Goal: Navigation & Orientation: Find specific page/section

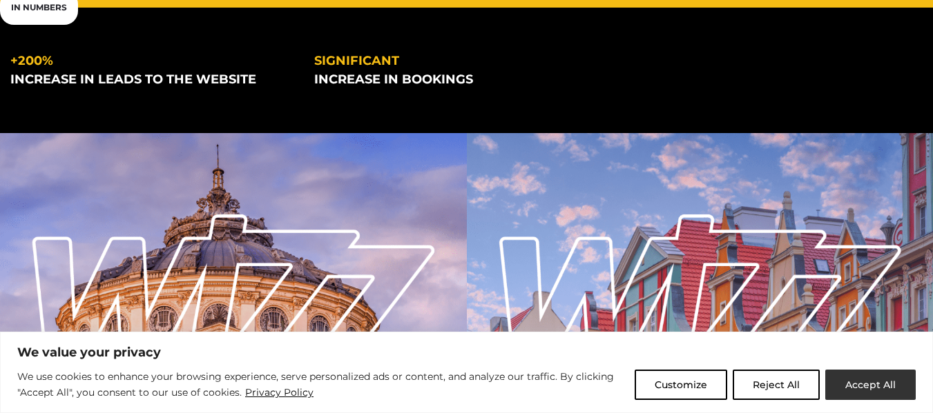
click at [870, 382] on button "Accept All" at bounding box center [870, 385] width 90 height 30
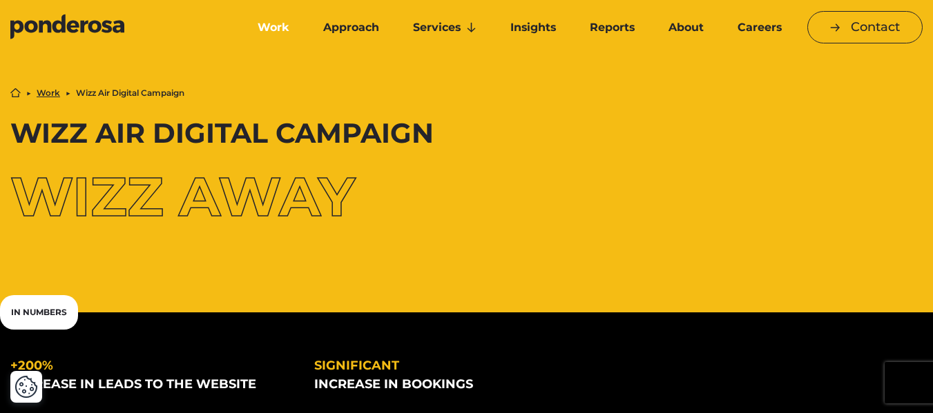
click at [282, 29] on link "Work" at bounding box center [274, 27] width 60 height 29
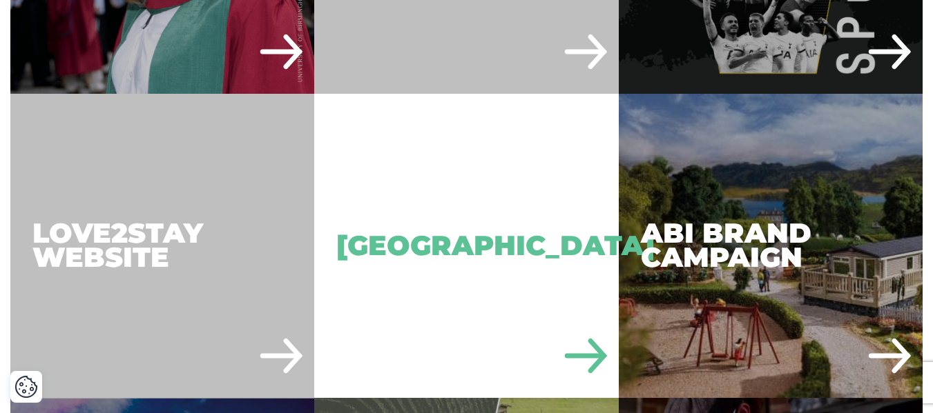
scroll to position [2813, 0]
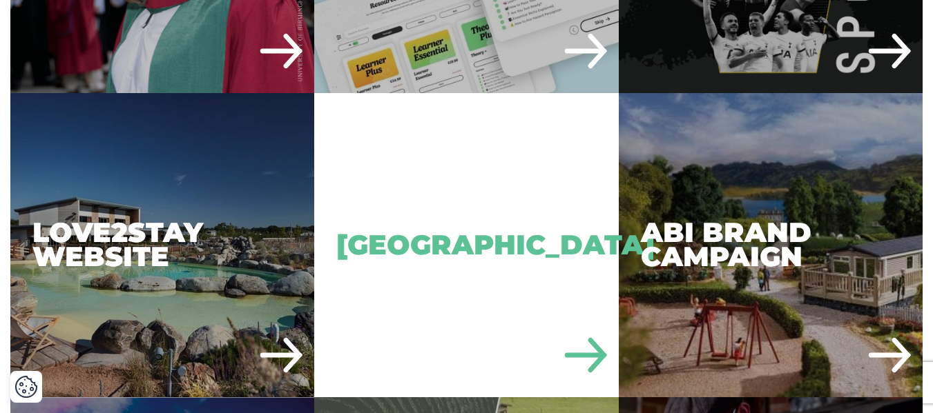
click at [416, 275] on div "[GEOGRAPHIC_DATA]" at bounding box center [466, 245] width 304 height 304
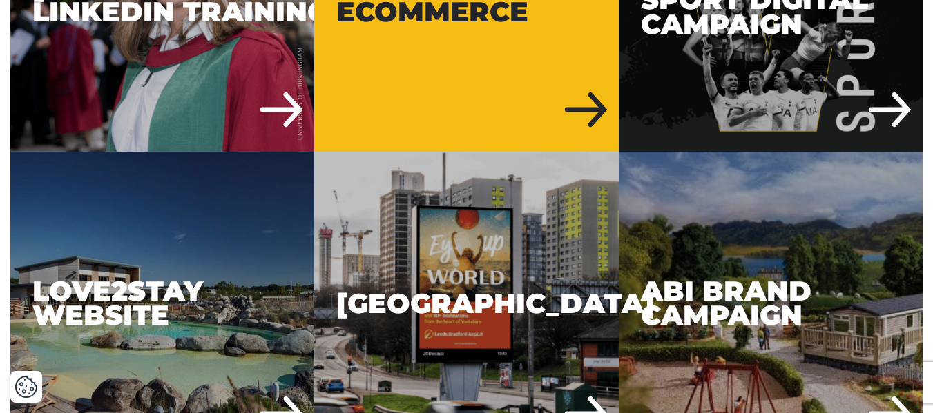
scroll to position [2756, 0]
